Goal: Complete application form

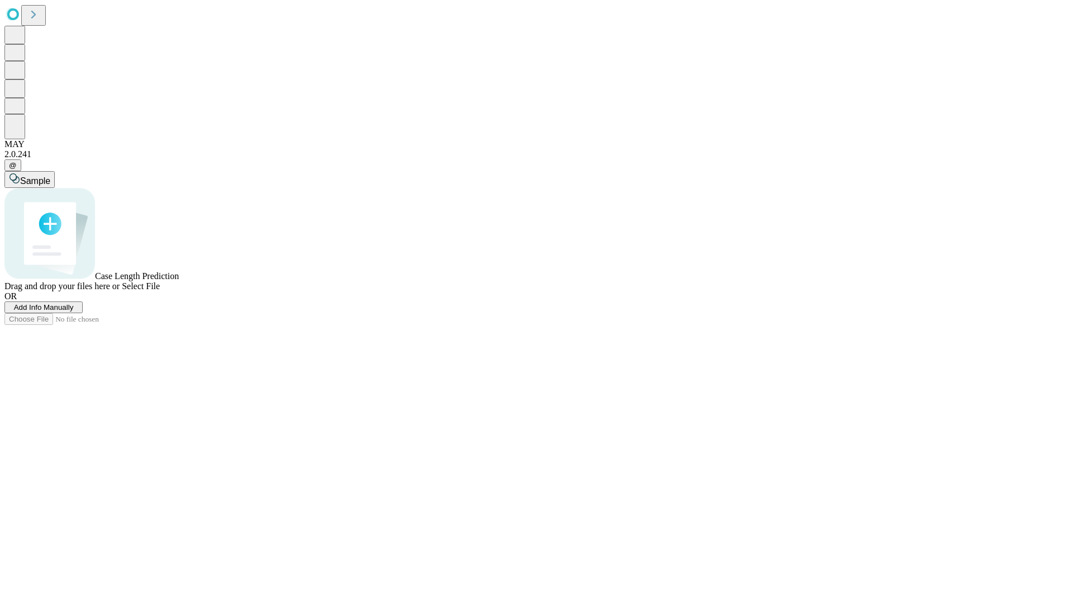
click at [74, 311] on span "Add Info Manually" at bounding box center [44, 307] width 60 height 8
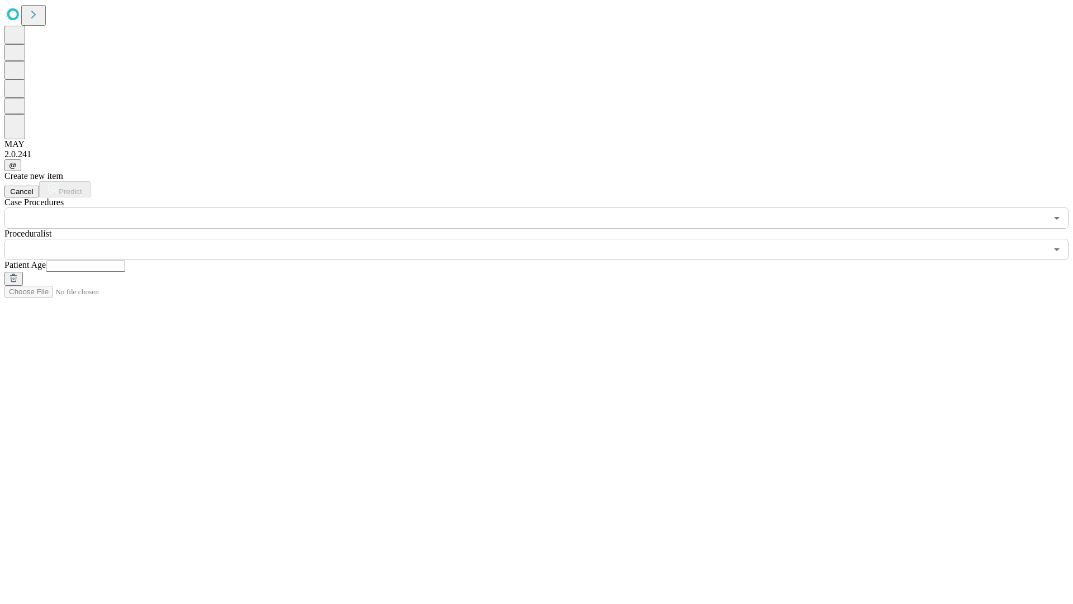
click at [125, 260] on input "text" at bounding box center [85, 265] width 79 height 11
type input "**"
click at [544, 239] on input "text" at bounding box center [525, 249] width 1042 height 21
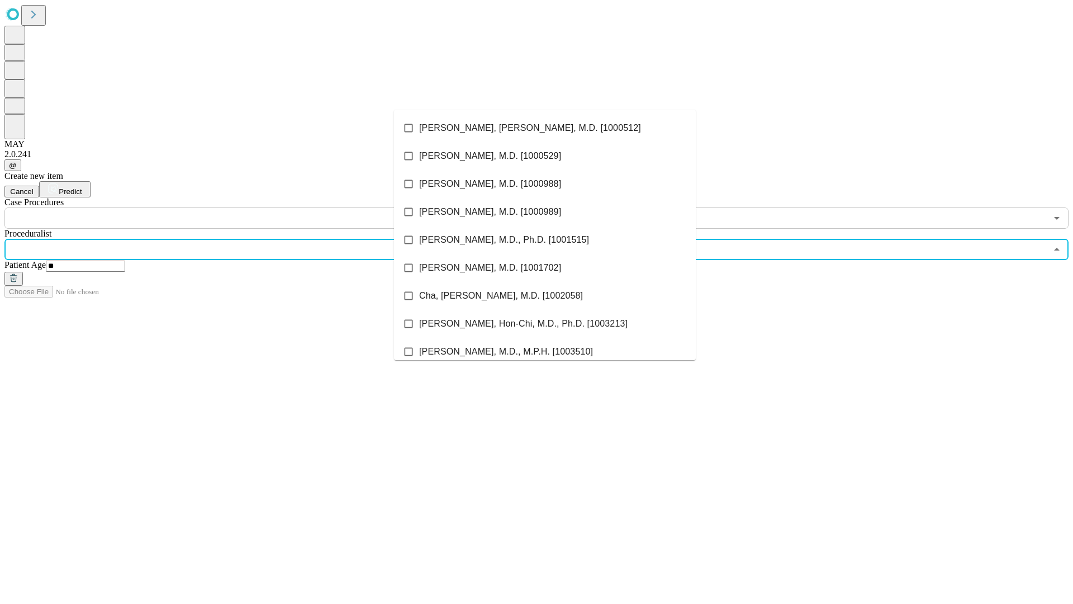
click at [545, 128] on li "[PERSON_NAME], [PERSON_NAME], M.D. [1000512]" at bounding box center [545, 128] width 302 height 28
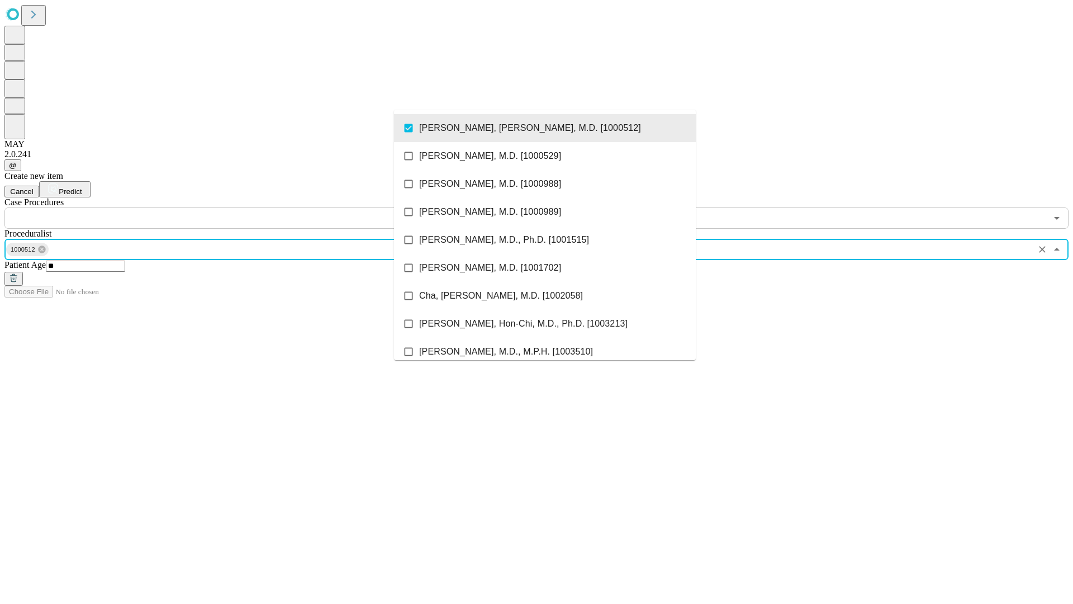
click at [235, 207] on input "text" at bounding box center [525, 217] width 1042 height 21
